Goal: Task Accomplishment & Management: Complete application form

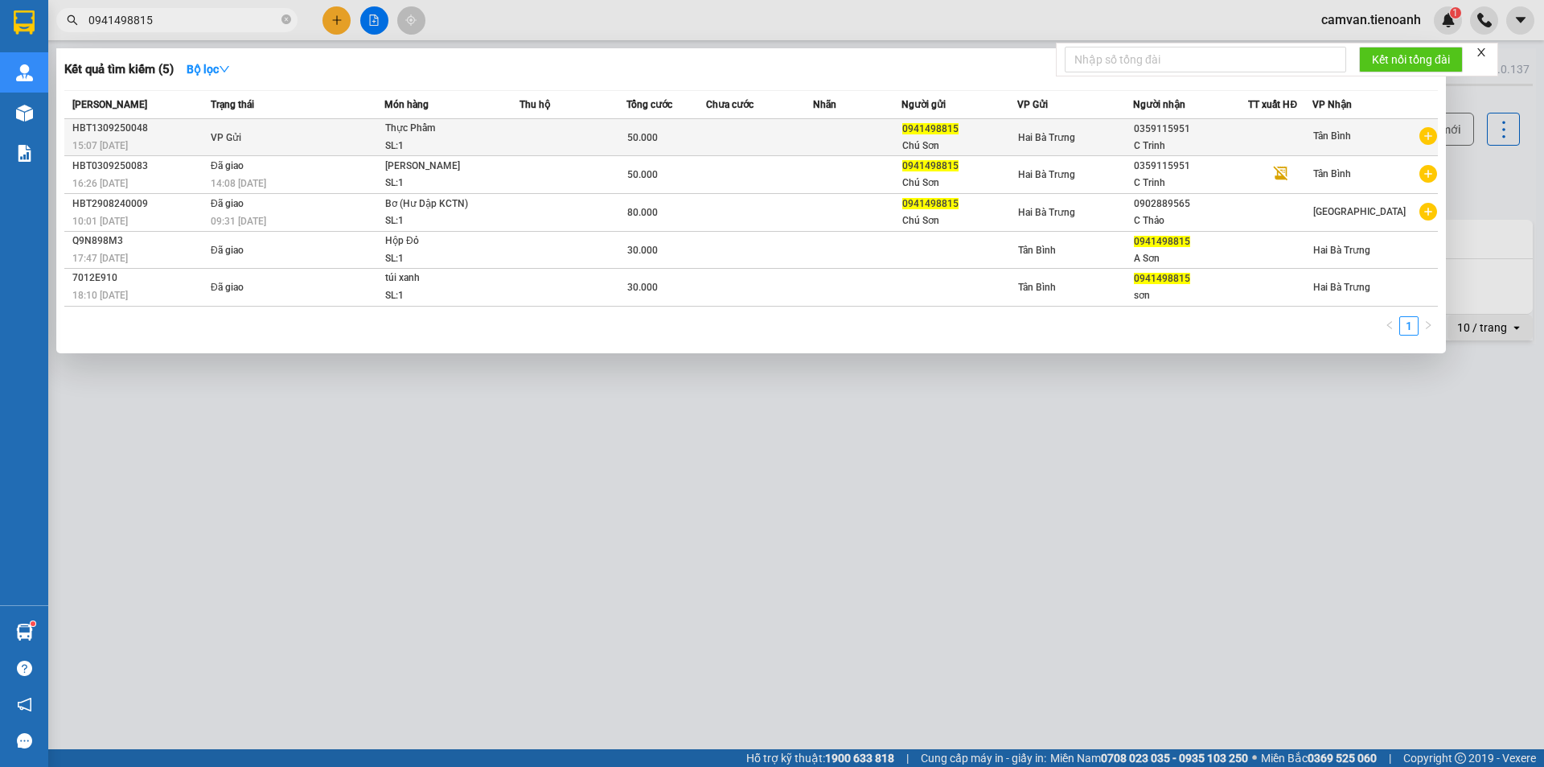
type input "0941498815"
click at [295, 144] on td "VP Gửi" at bounding box center [296, 137] width 178 height 37
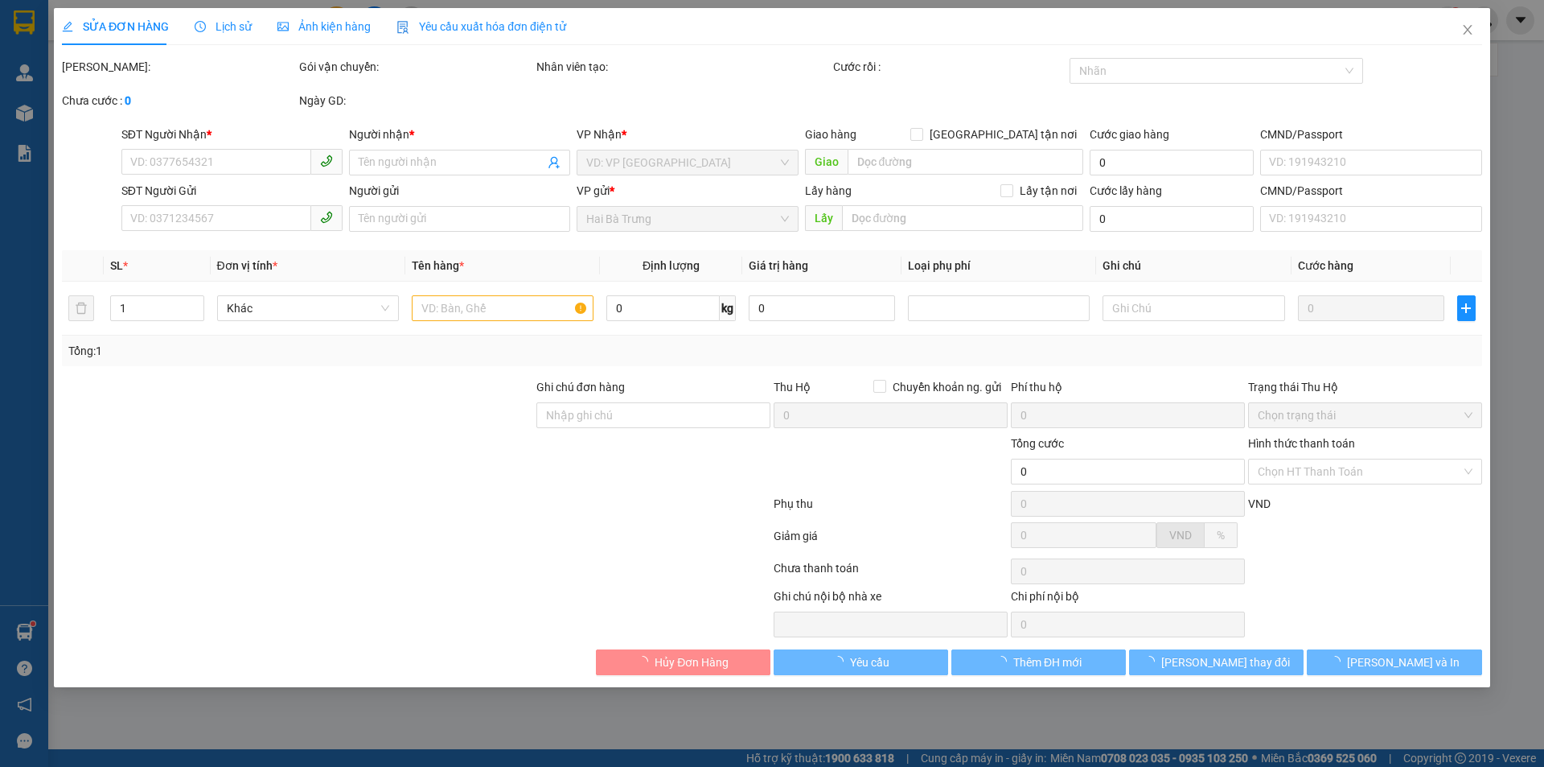
type input "0359115951"
type input "C Trinh"
type input "0941498815"
type input "Chú Sơn"
type input "50.000"
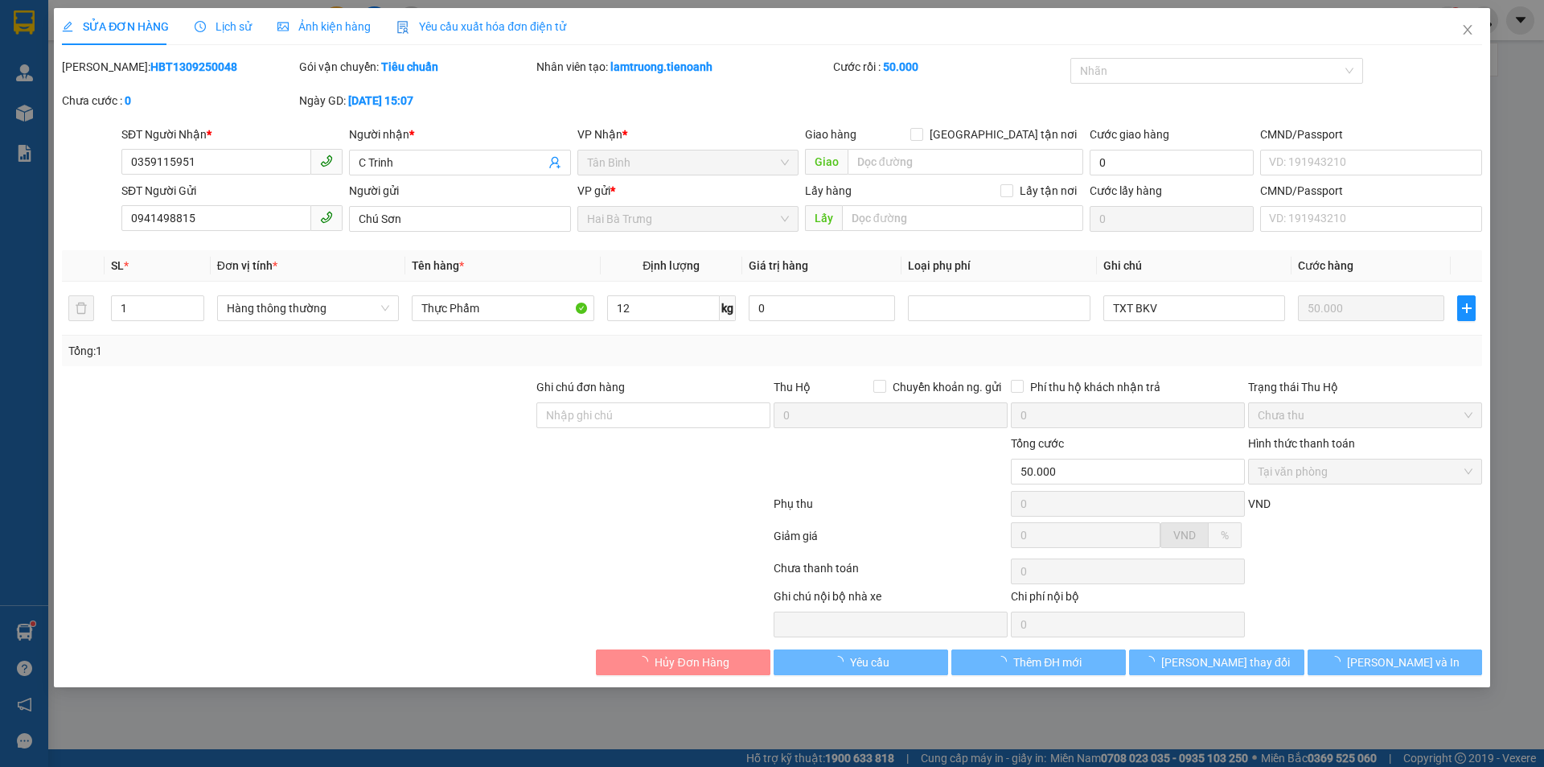
click at [231, 26] on span "Lịch sử" at bounding box center [223, 26] width 57 height 13
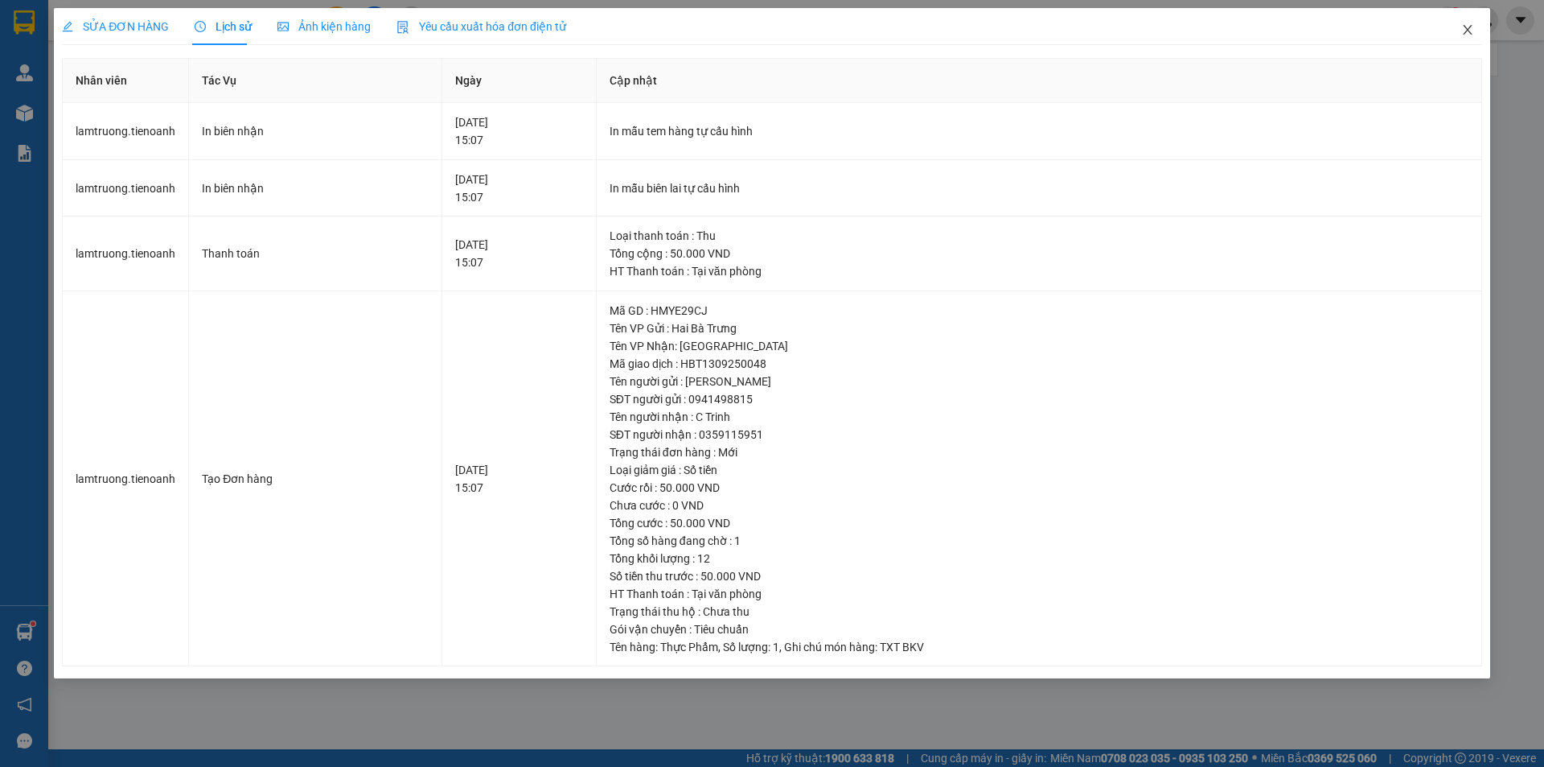
click at [1472, 35] on icon "close" at bounding box center [1467, 29] width 13 height 13
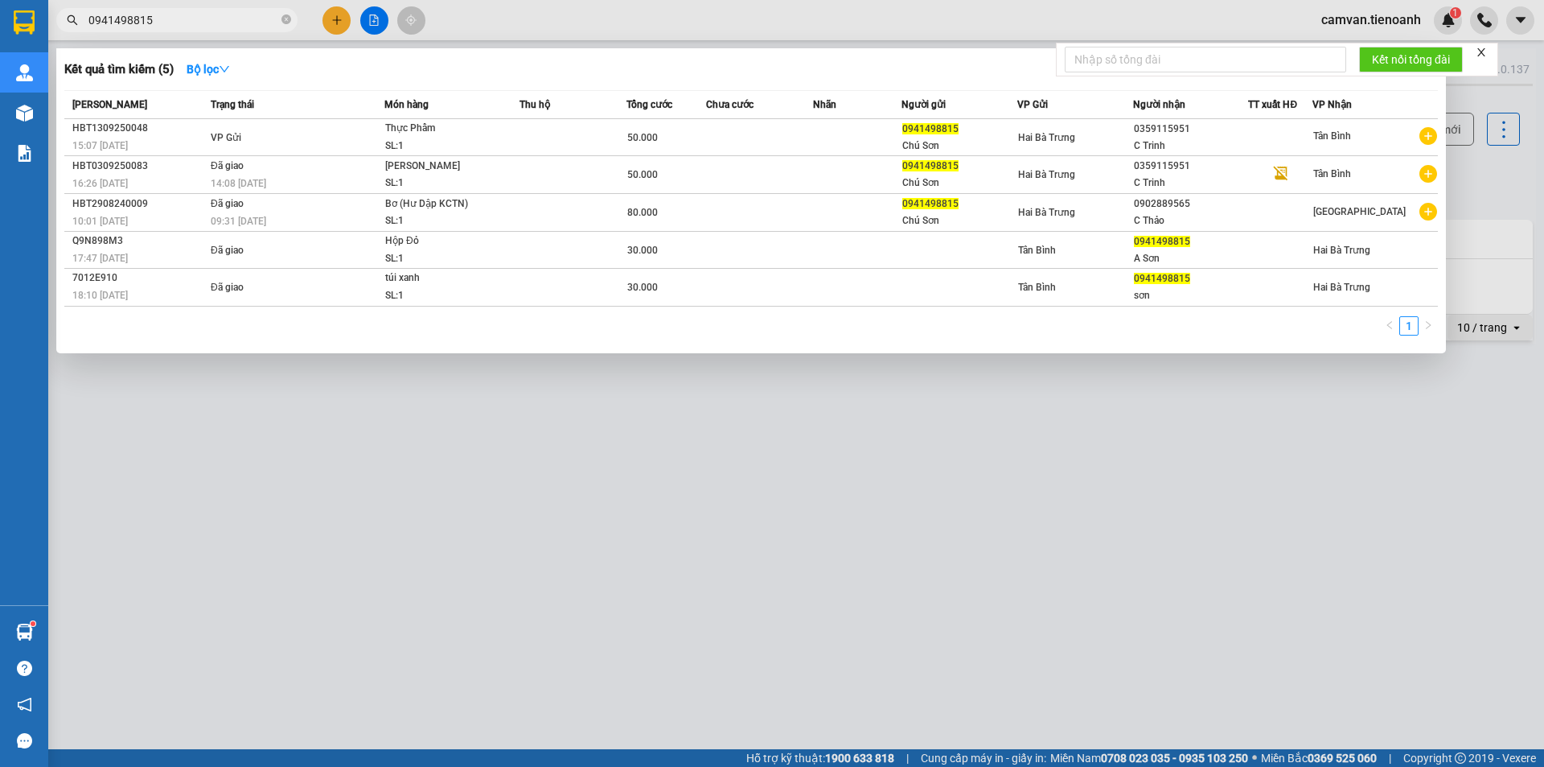
click at [225, 16] on input "0941498815" at bounding box center [183, 20] width 190 height 18
